Goal: Browse casually: Explore the website without a specific task or goal

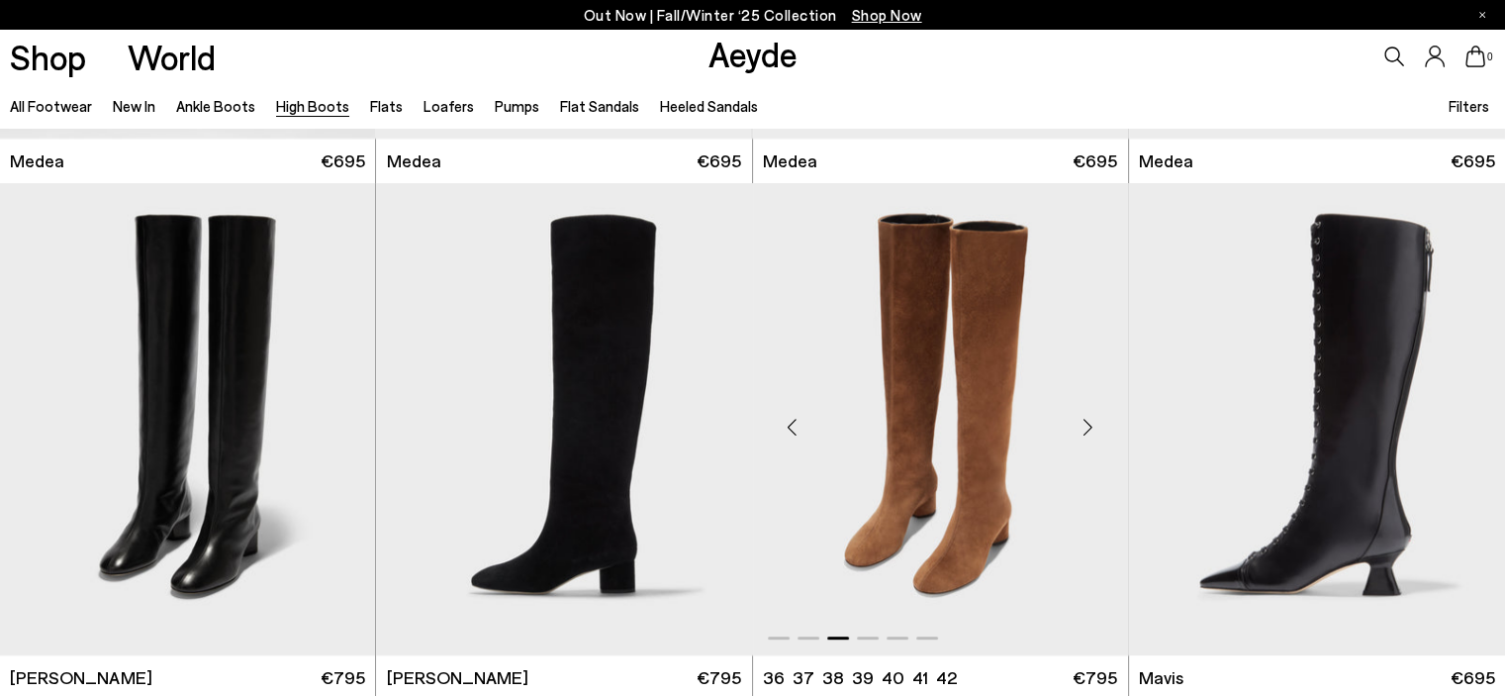
scroll to position [693, 0]
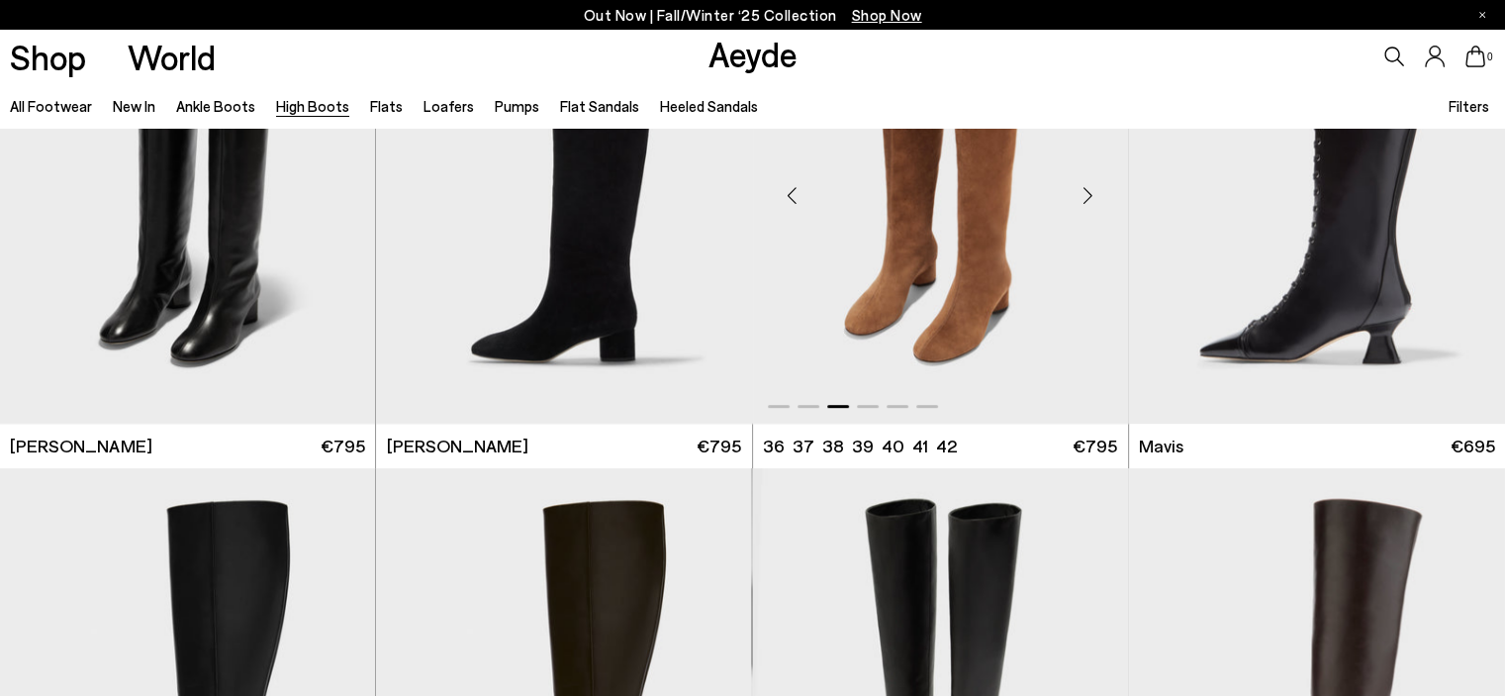
click at [1088, 194] on div "Next slide" at bounding box center [1088, 194] width 59 height 59
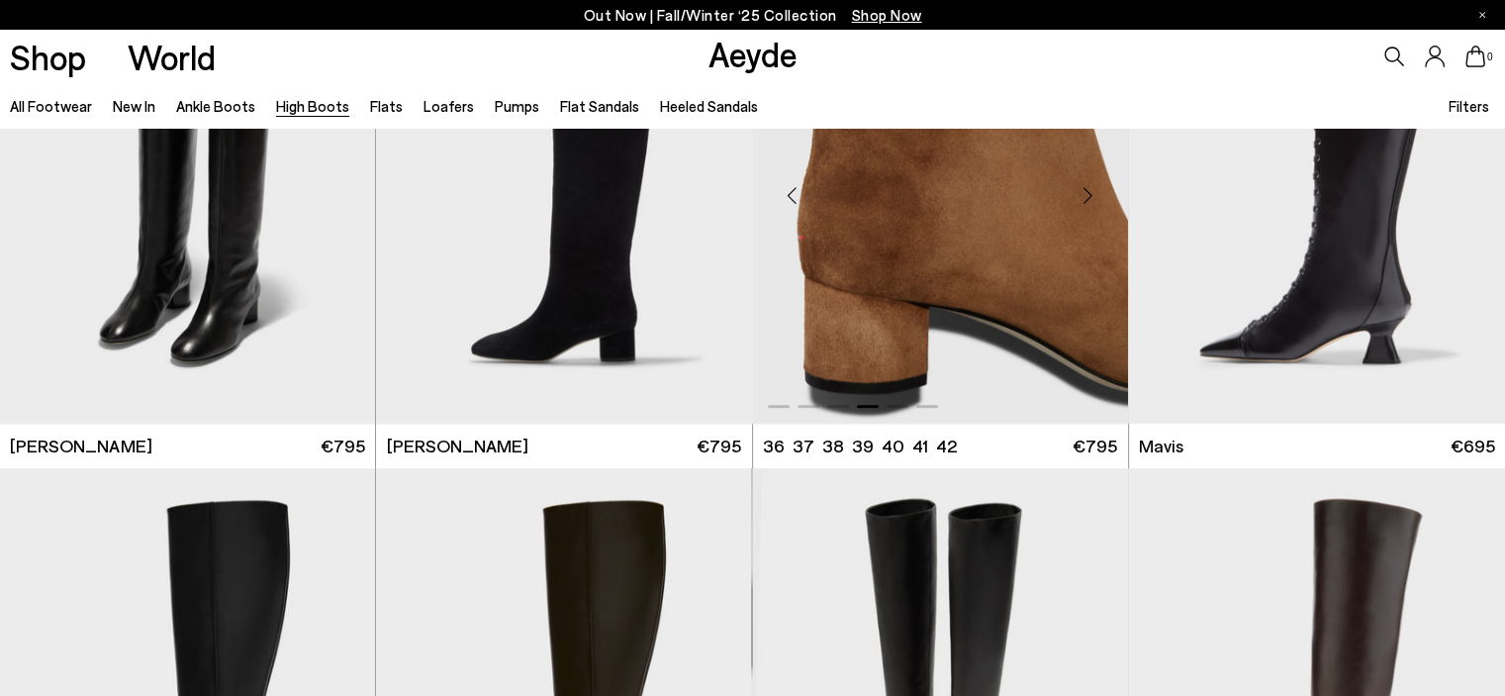
click at [1088, 194] on div "Next slide" at bounding box center [1088, 194] width 59 height 59
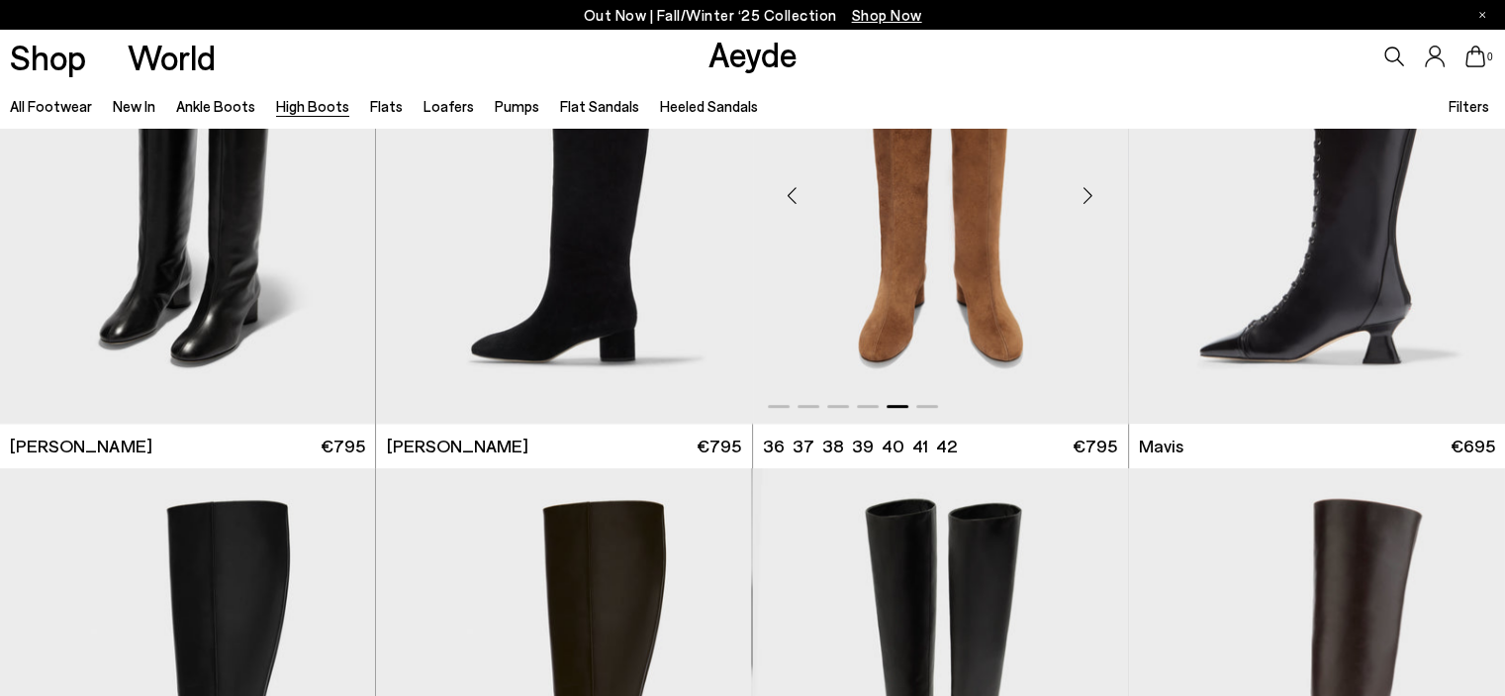
click at [1081, 193] on div "Next slide" at bounding box center [1088, 194] width 59 height 59
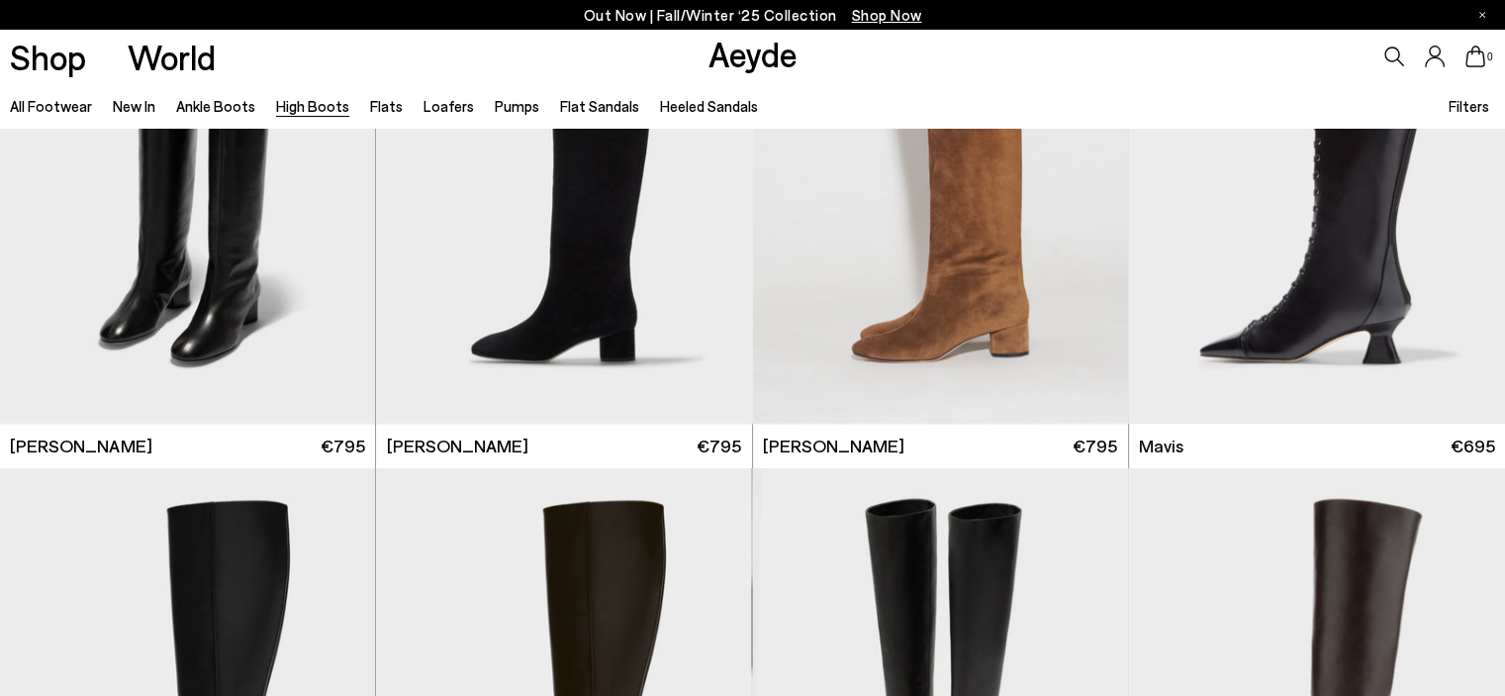
scroll to position [923, 0]
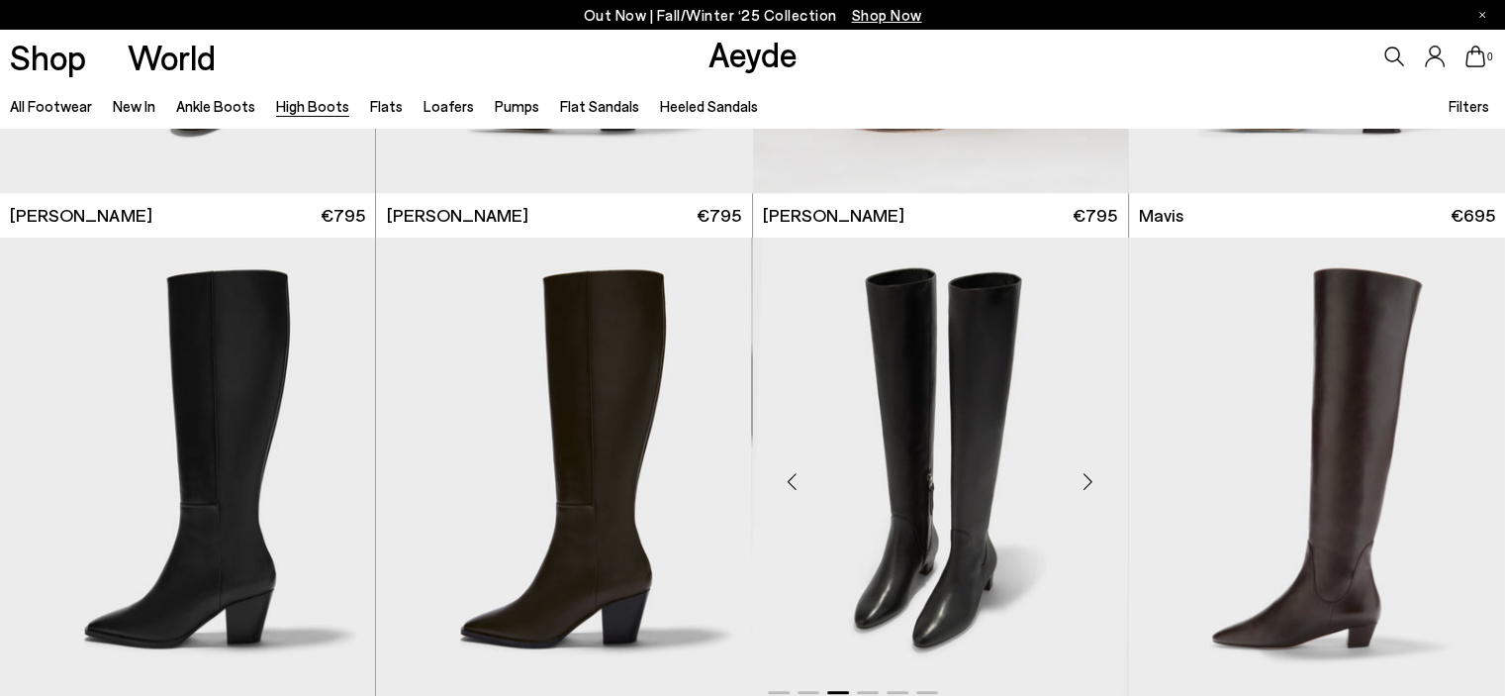
click at [1086, 483] on div "Next slide" at bounding box center [1088, 480] width 59 height 59
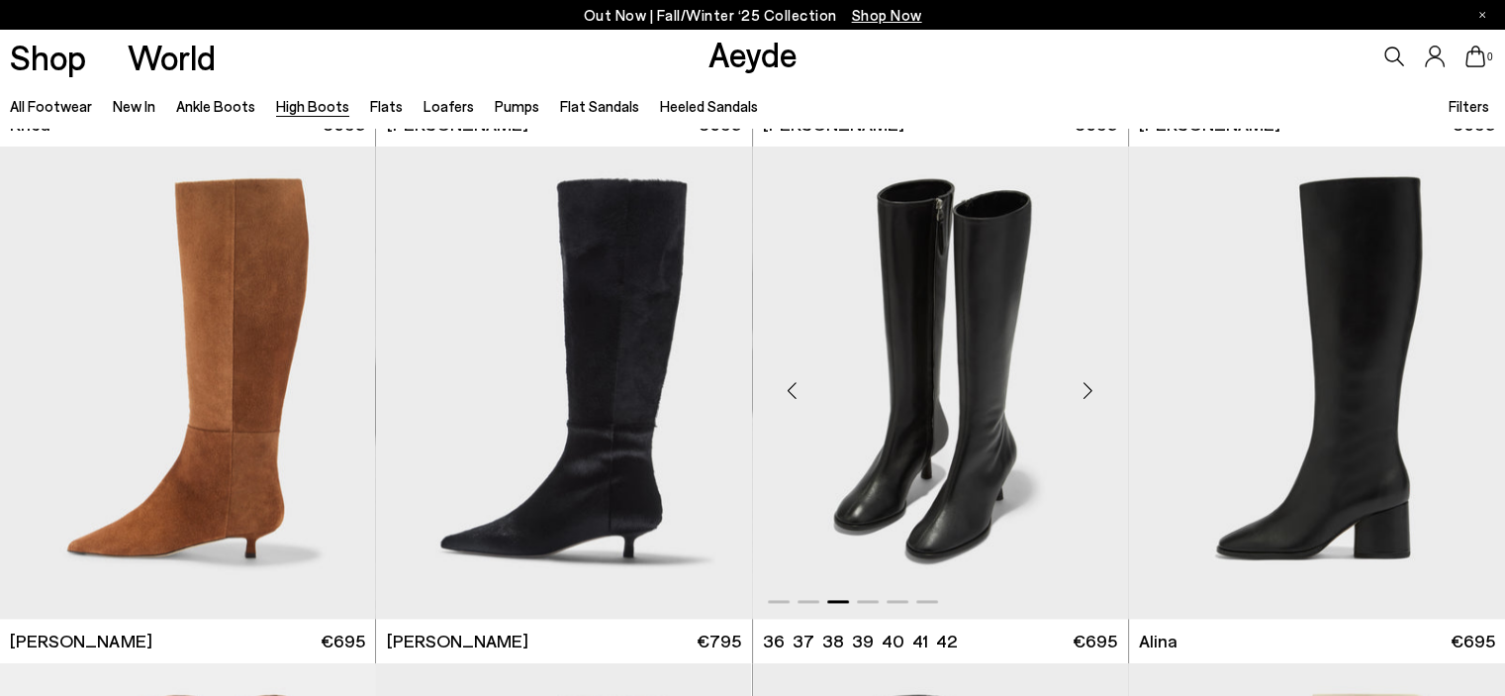
scroll to position [2539, 0]
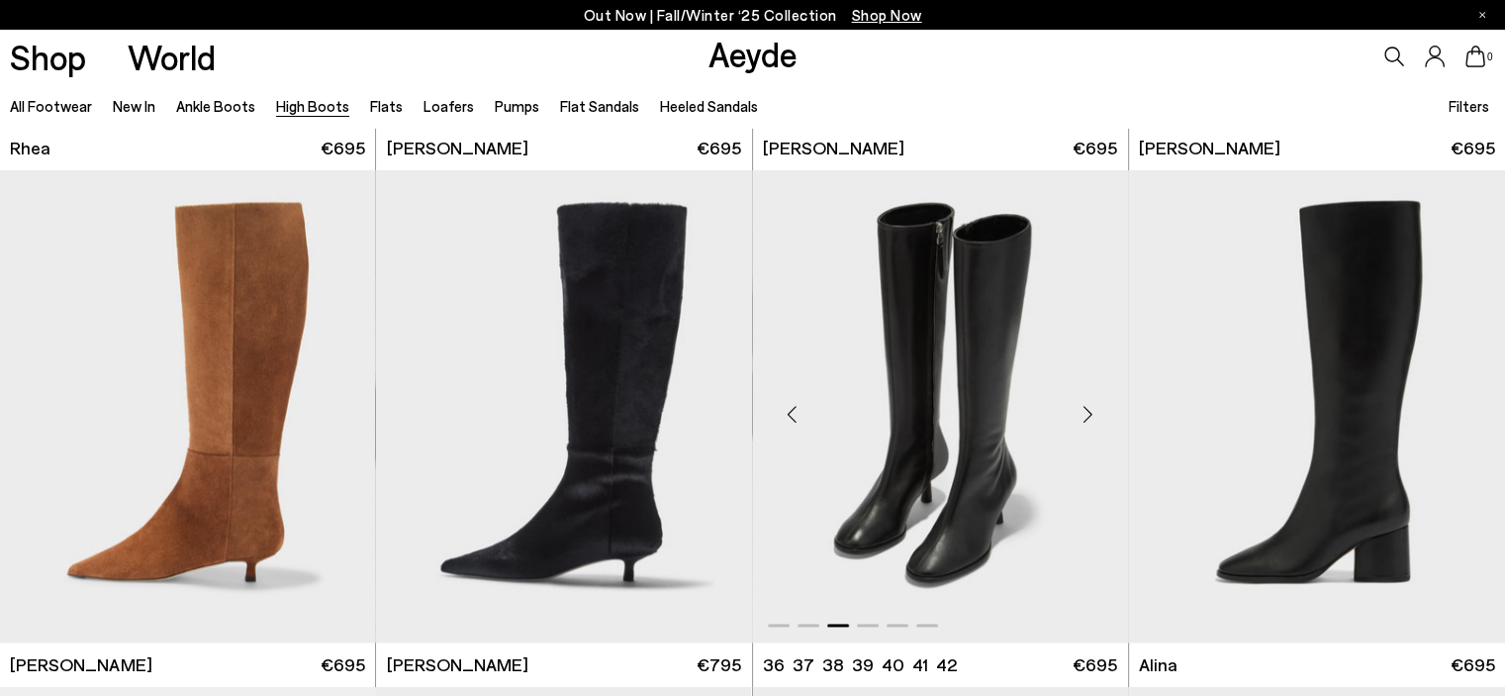
click at [1086, 422] on div "Next slide" at bounding box center [1088, 414] width 59 height 59
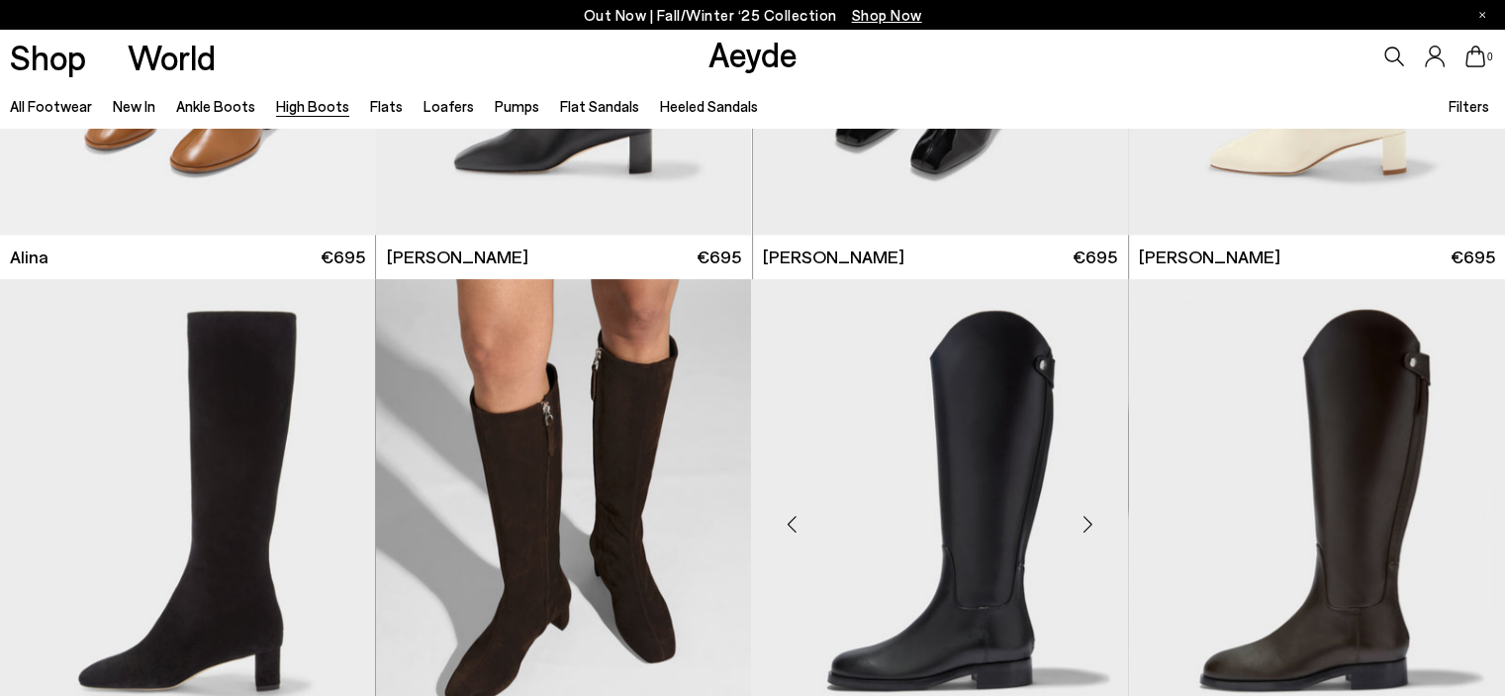
scroll to position [4157, 0]
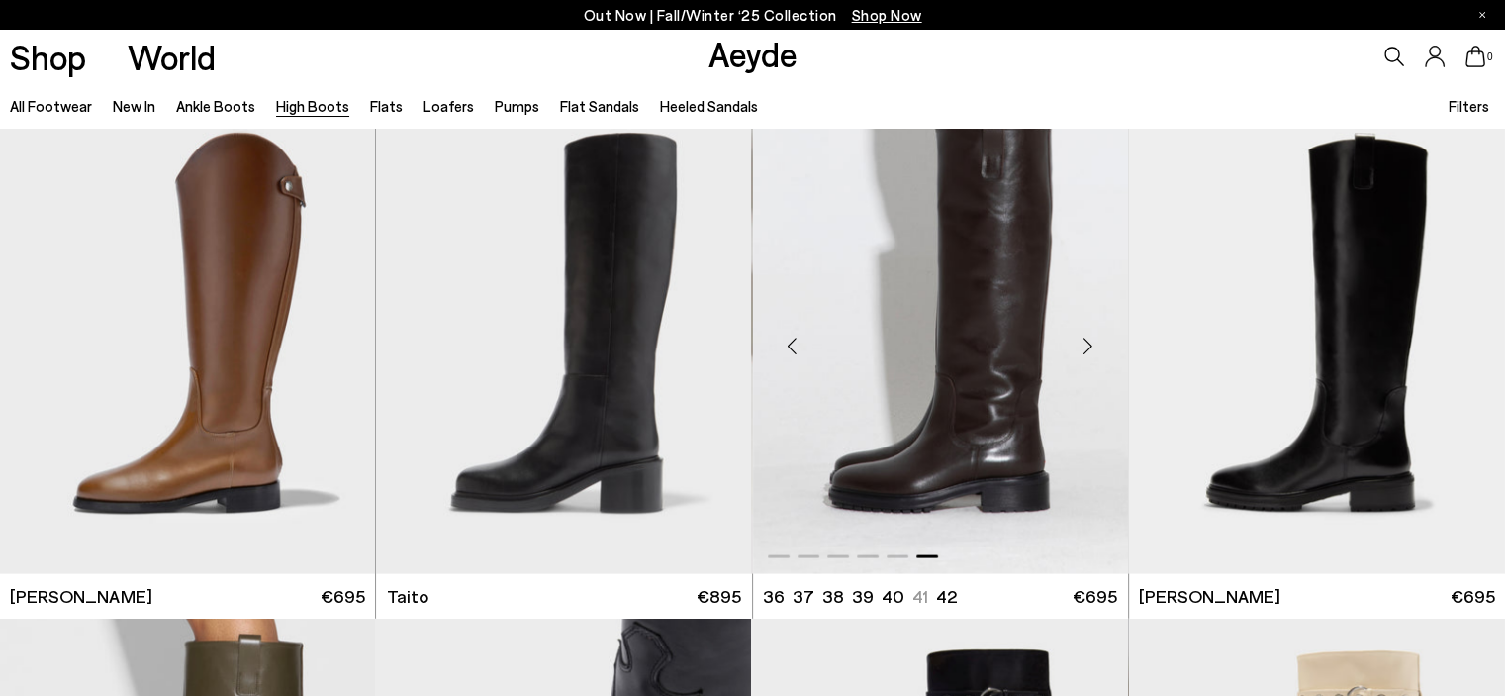
click at [1090, 351] on div "Next slide" at bounding box center [1088, 346] width 59 height 59
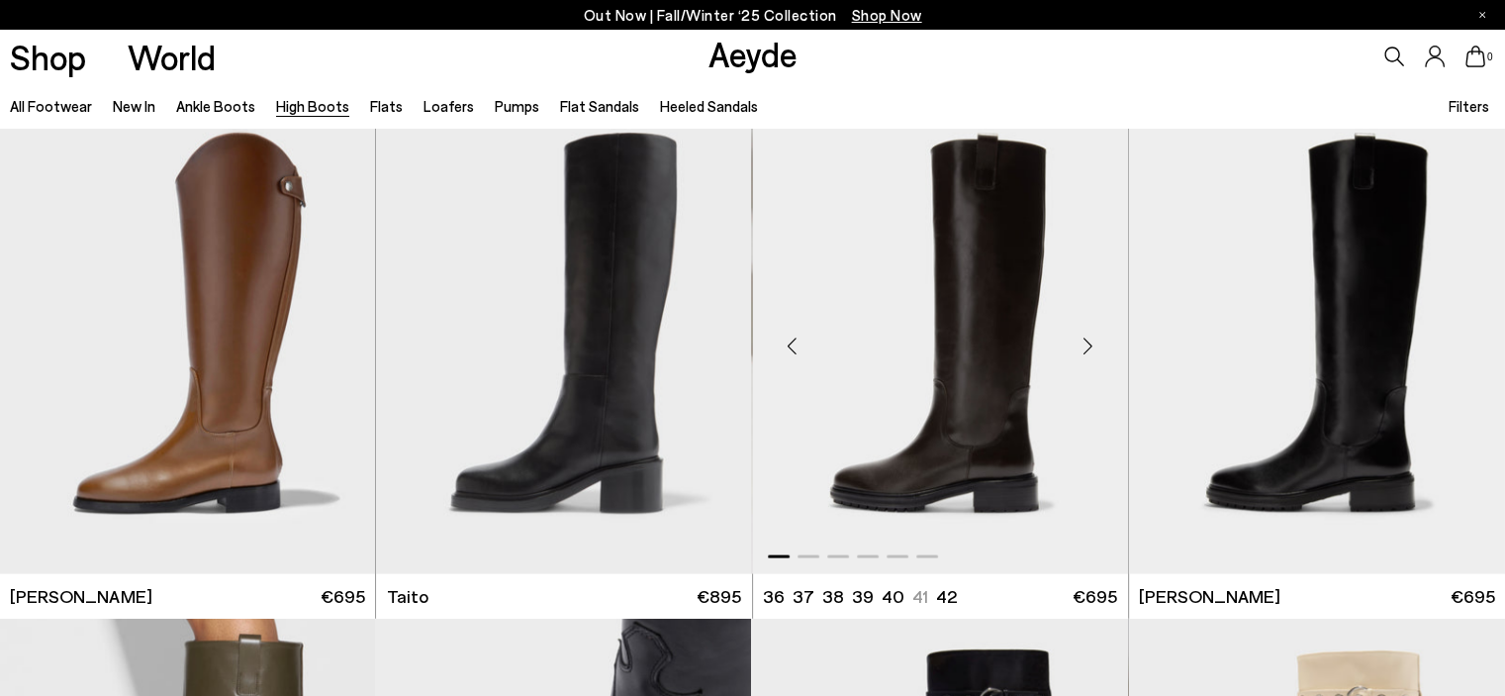
click at [1090, 351] on div "Next slide" at bounding box center [1088, 346] width 59 height 59
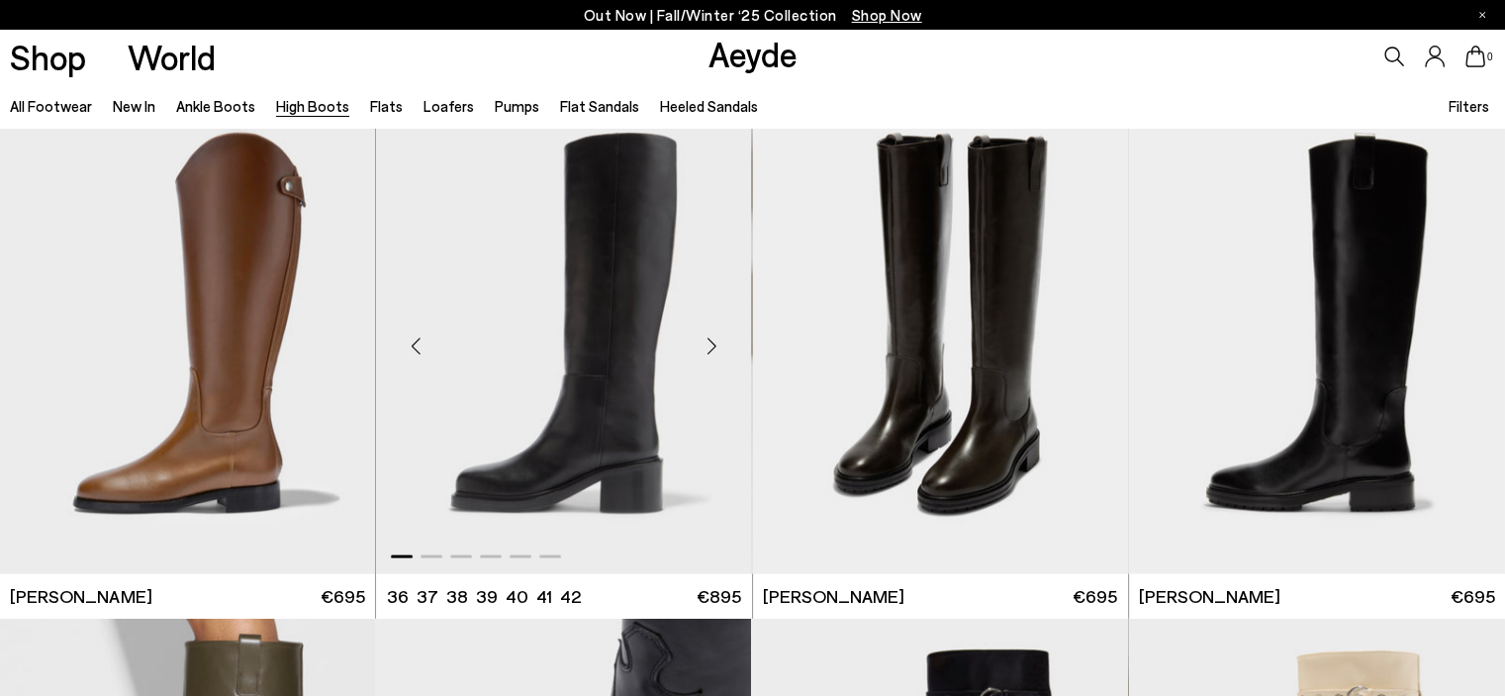
click at [707, 346] on div "Next slide" at bounding box center [712, 346] width 59 height 59
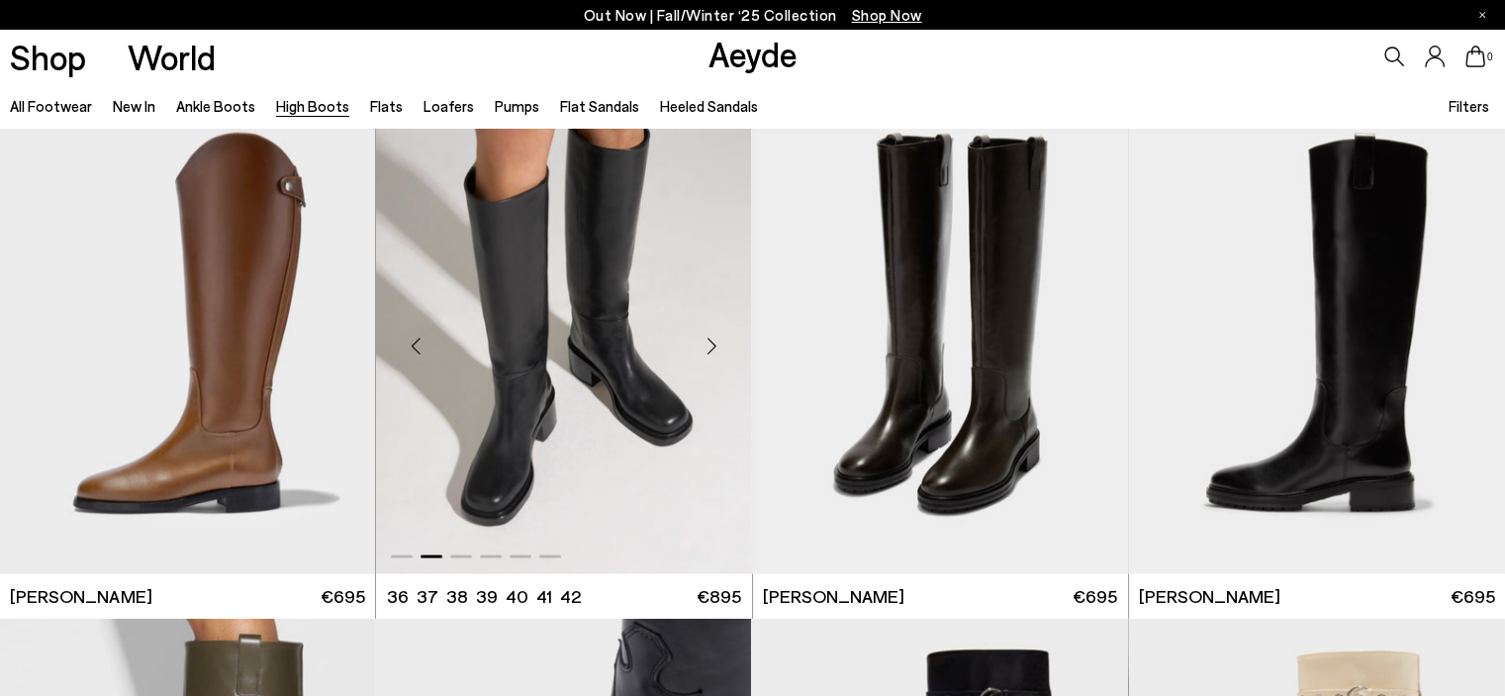
click at [707, 346] on div "Next slide" at bounding box center [712, 346] width 59 height 59
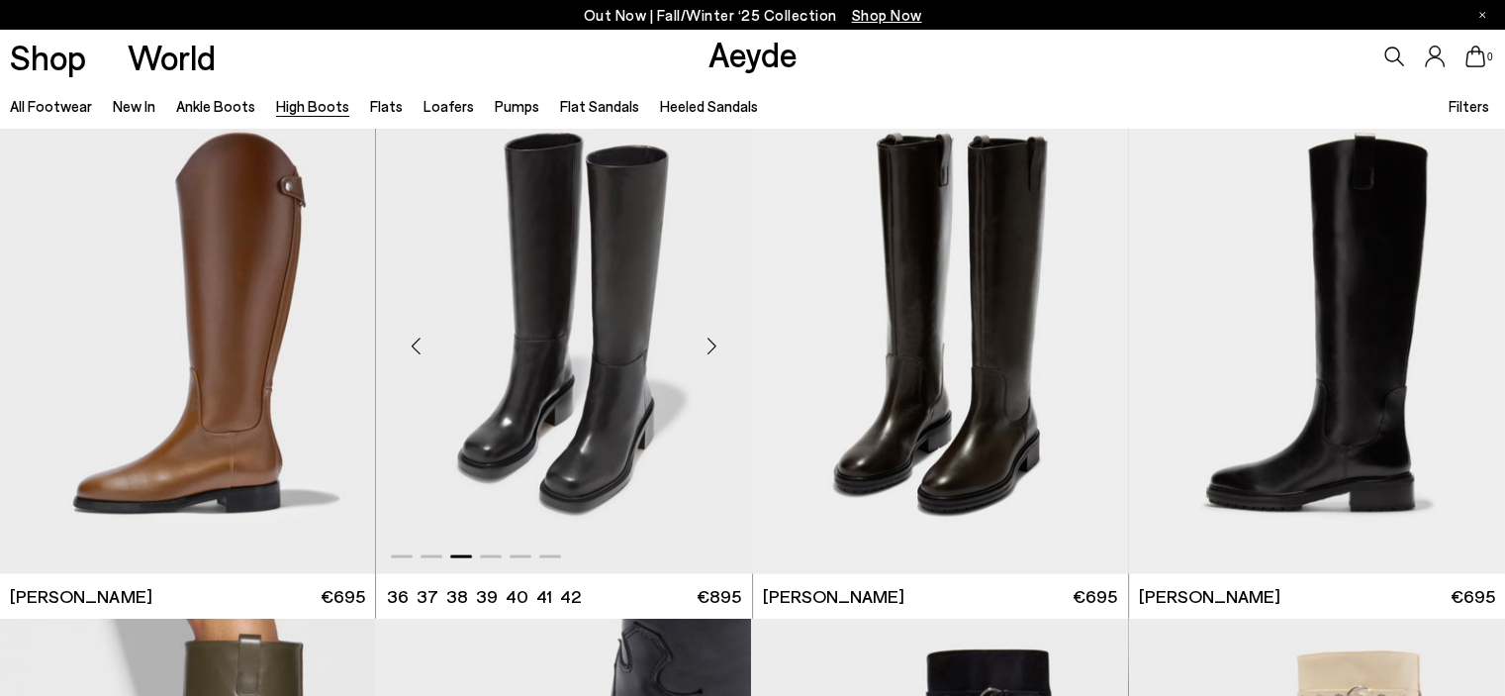
click at [707, 346] on div "Next slide" at bounding box center [712, 346] width 59 height 59
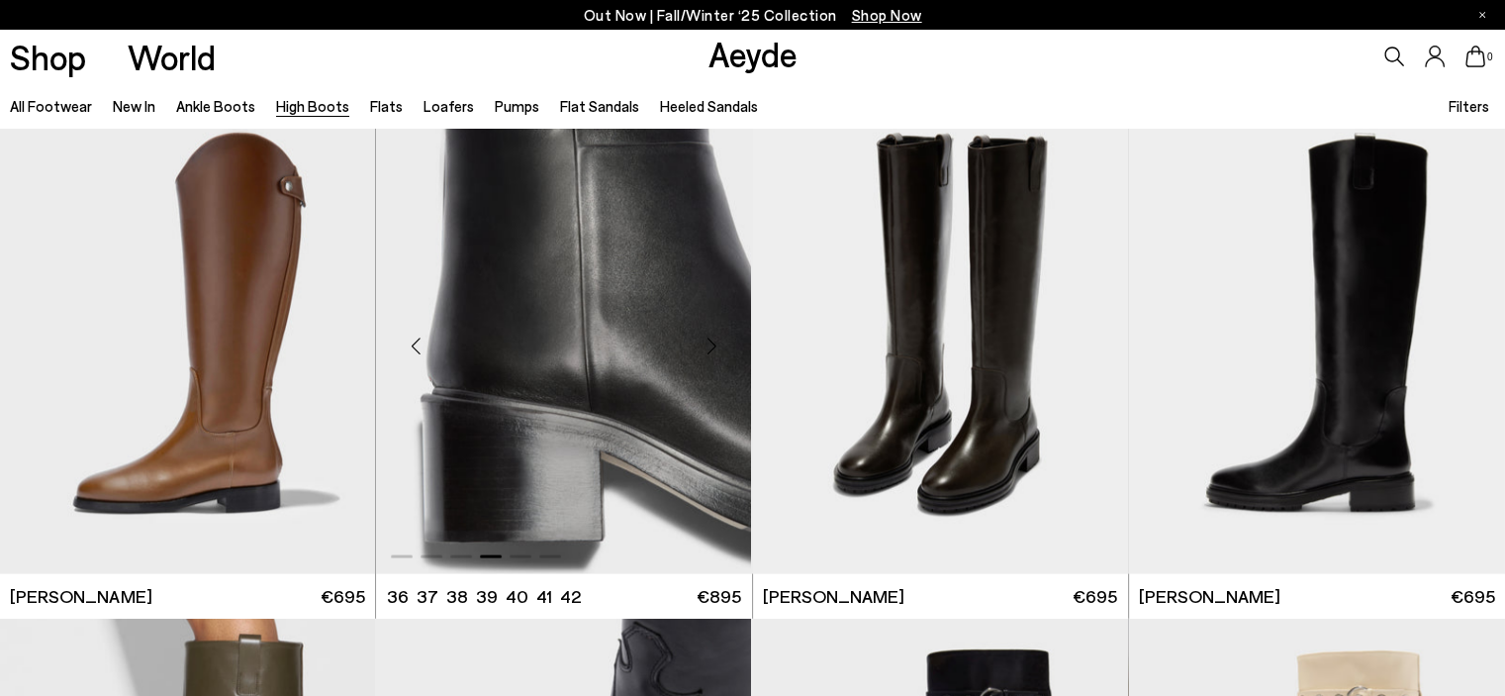
click at [707, 346] on div "Next slide" at bounding box center [712, 346] width 59 height 59
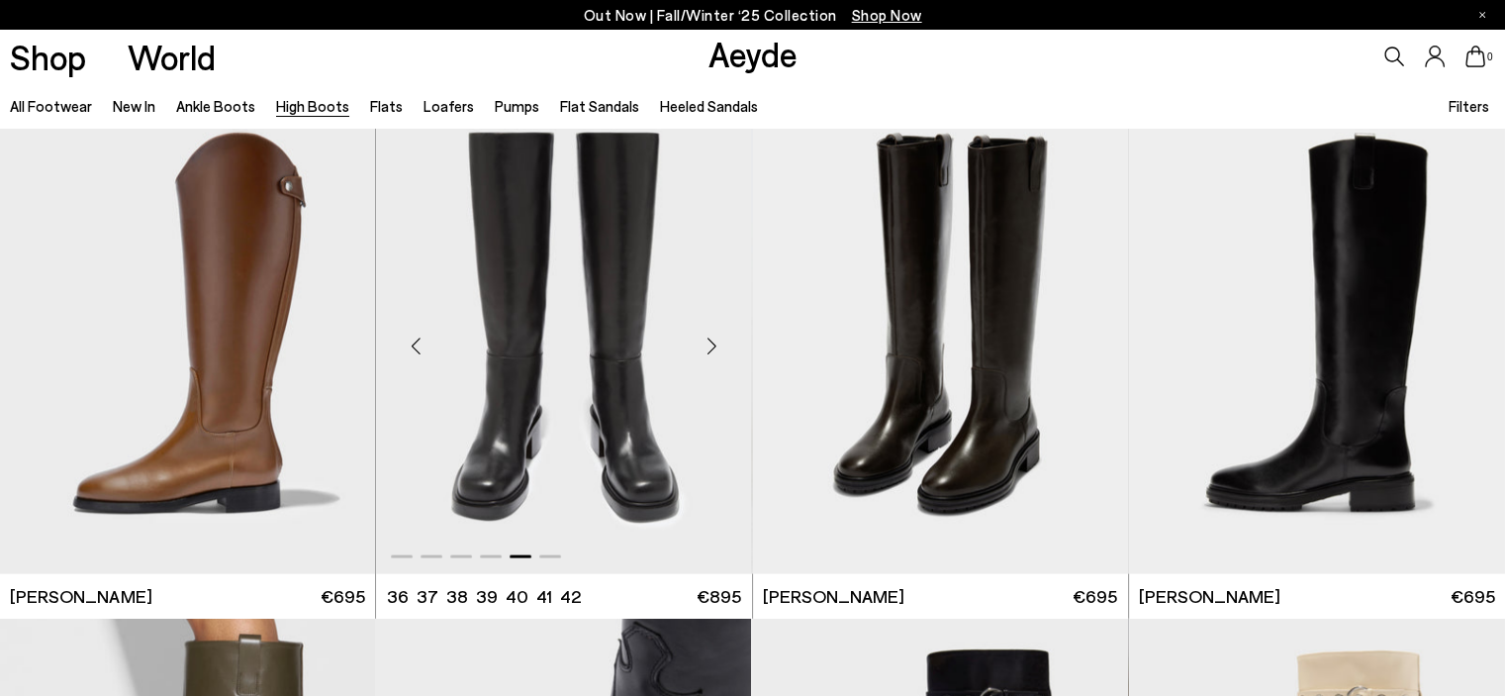
click at [707, 346] on div "Next slide" at bounding box center [712, 346] width 59 height 59
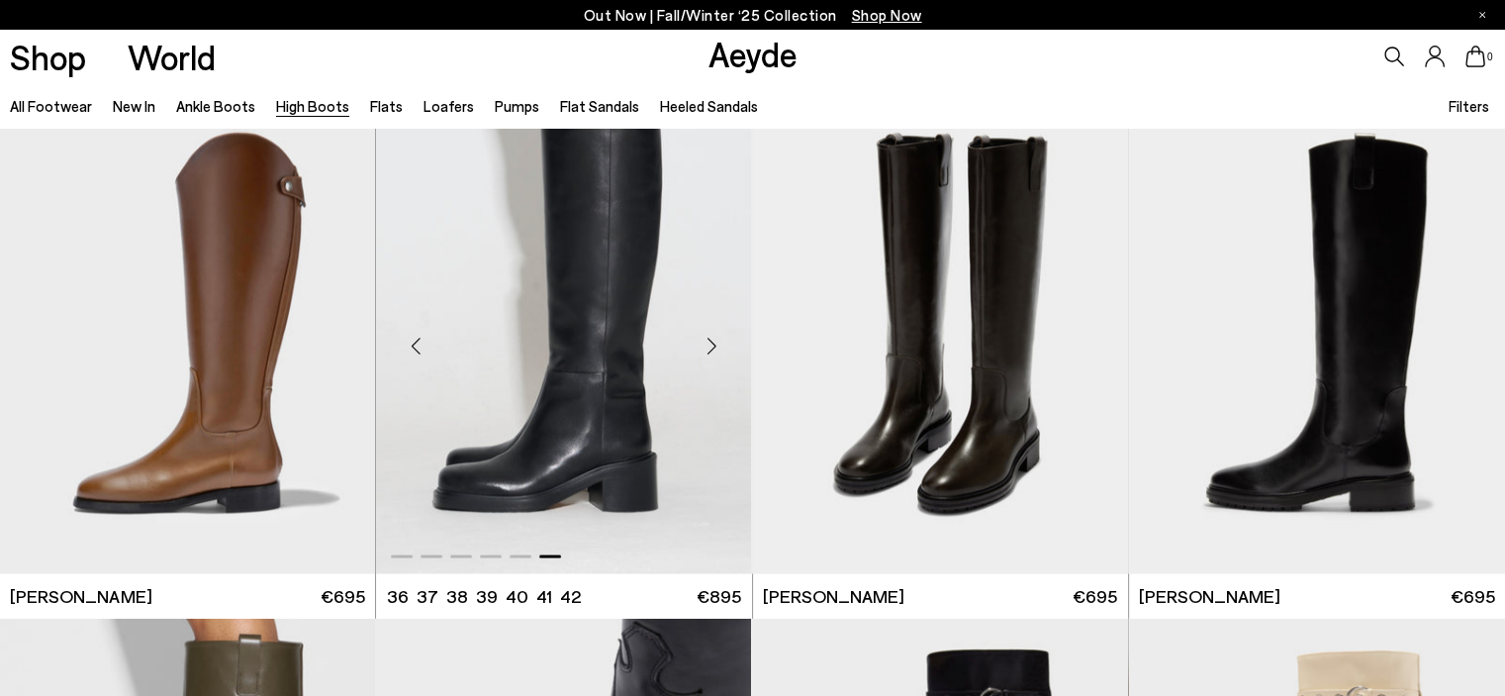
click at [707, 346] on div "Next slide" at bounding box center [712, 346] width 59 height 59
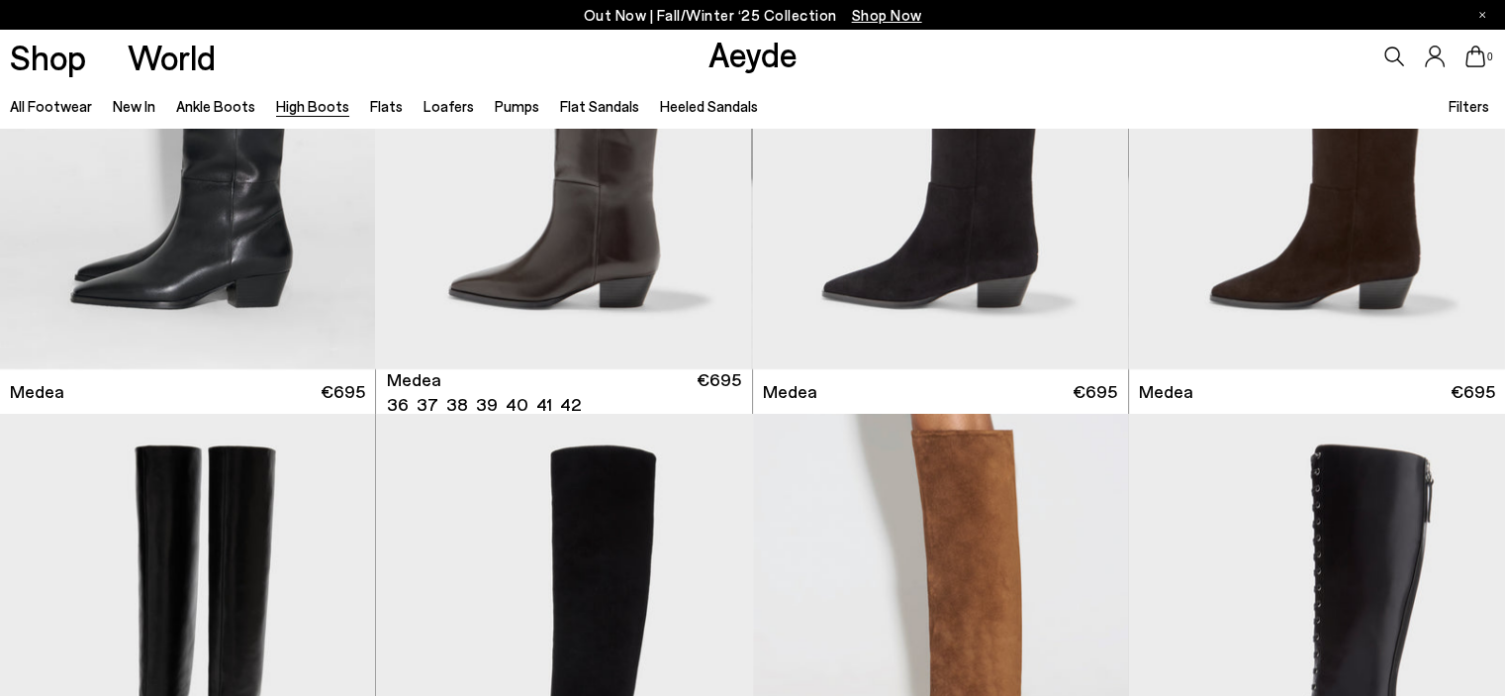
scroll to position [0, 0]
